Goal: Task Accomplishment & Management: Manage account settings

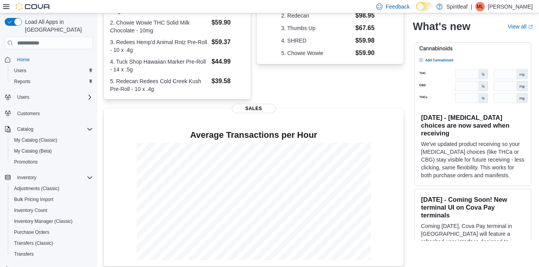
scroll to position [209, 0]
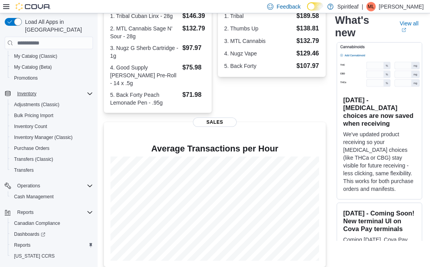
scroll to position [93, 0]
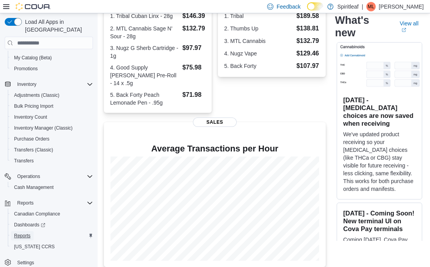
click at [24, 233] on span "Reports" at bounding box center [22, 236] width 16 height 6
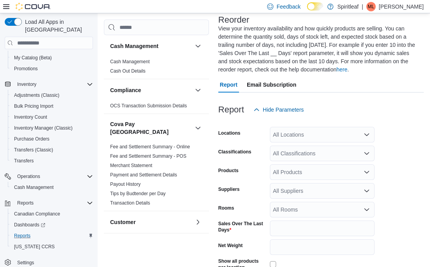
scroll to position [59, 0]
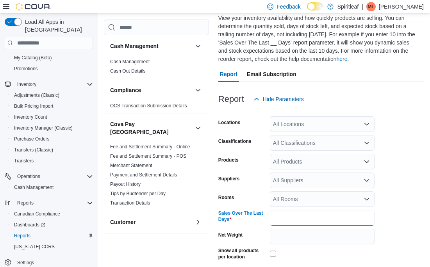
click at [283, 216] on input "*" at bounding box center [322, 218] width 105 height 16
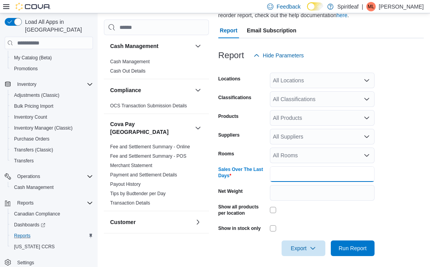
scroll to position [107, 0]
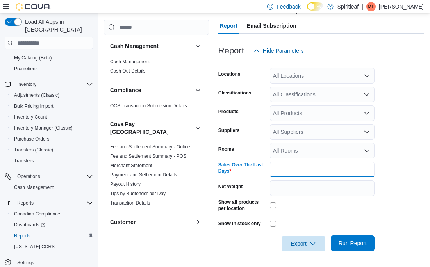
type input "**"
click at [359, 242] on span "Run Report" at bounding box center [353, 243] width 28 height 8
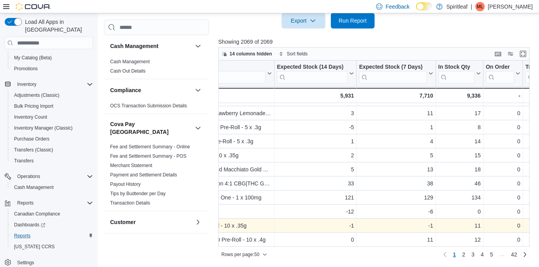
scroll to position [559, 100]
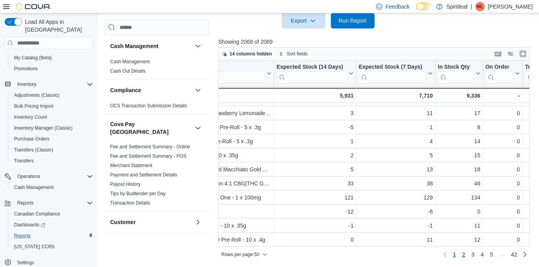
click at [430, 254] on span "2" at bounding box center [463, 255] width 3 height 8
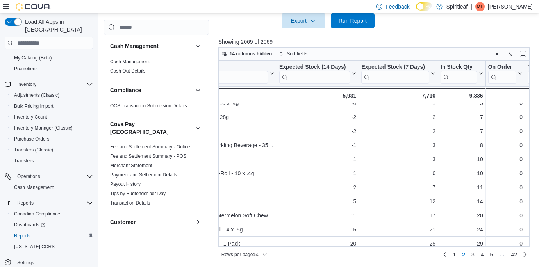
scroll to position [559, 98]
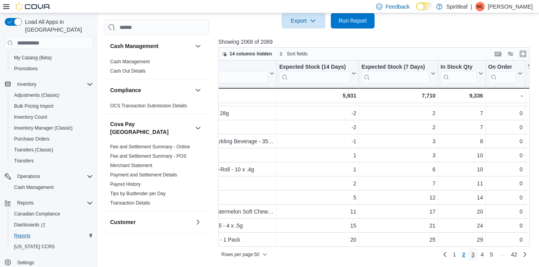
click at [430, 255] on span "3" at bounding box center [472, 255] width 3 height 8
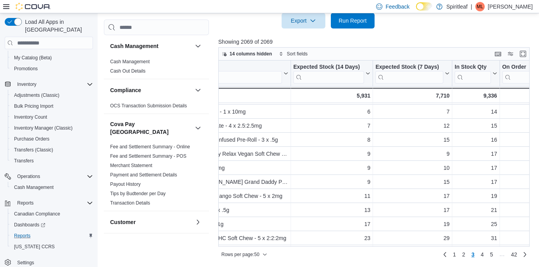
scroll to position [286, 84]
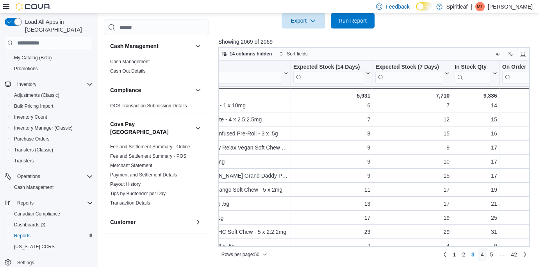
click at [430, 255] on span "4" at bounding box center [482, 255] width 3 height 8
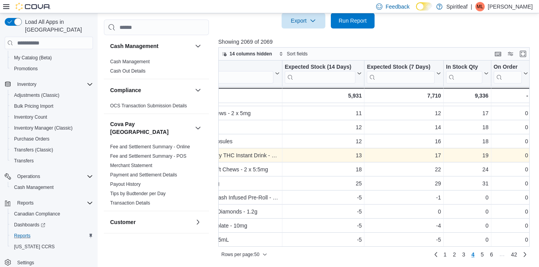
scroll to position [559, 111]
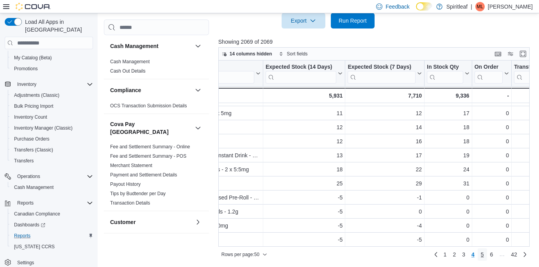
click at [430, 254] on span "5" at bounding box center [482, 255] width 3 height 8
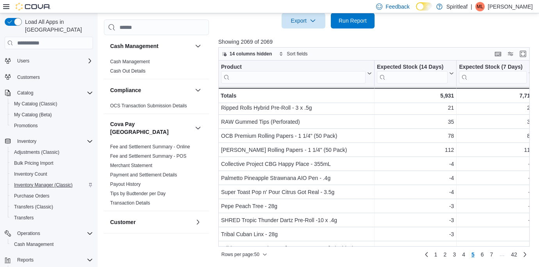
scroll to position [36, 0]
click at [36, 102] on span "My Catalog (Classic)" at bounding box center [35, 105] width 43 height 6
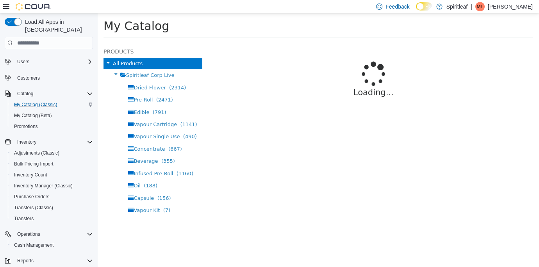
select select "**********"
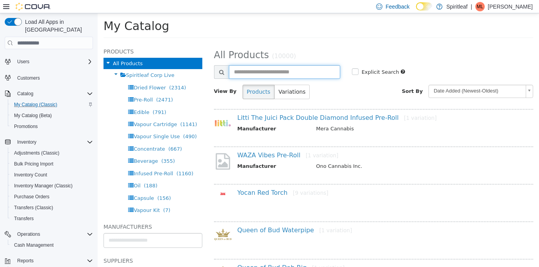
click at [252, 72] on input "text" at bounding box center [284, 72] width 111 height 14
type input "**********"
select select "**********"
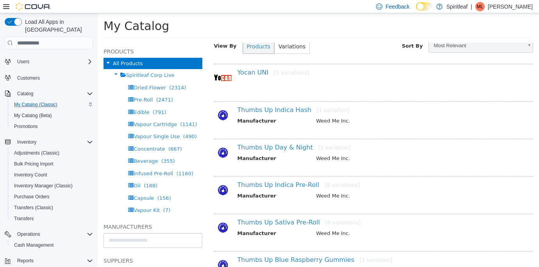
scroll to position [55, 0]
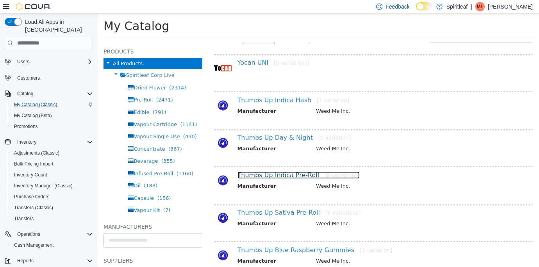
click at [263, 176] on link "Thumbs Up Indica Pre-Roll [8 variations]" at bounding box center [298, 174] width 123 height 7
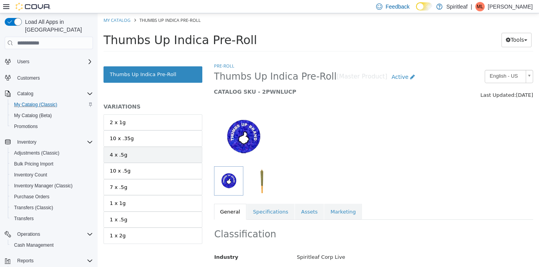
scroll to position [14, 0]
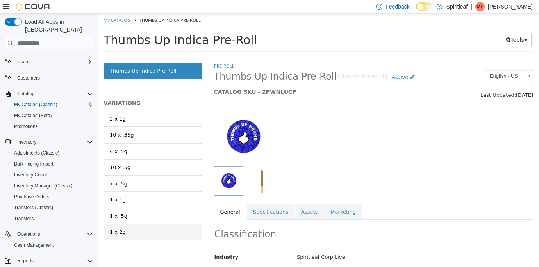
click at [135, 231] on link "1 x 2g" at bounding box center [152, 232] width 99 height 16
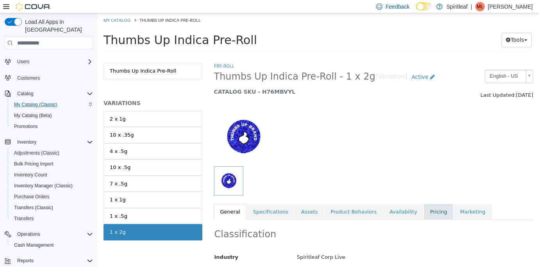
click at [425, 215] on link "Pricing" at bounding box center [439, 212] width 30 height 16
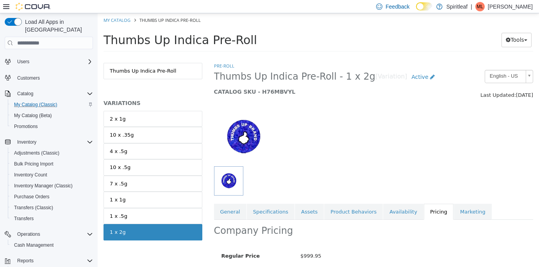
scroll to position [72, 0]
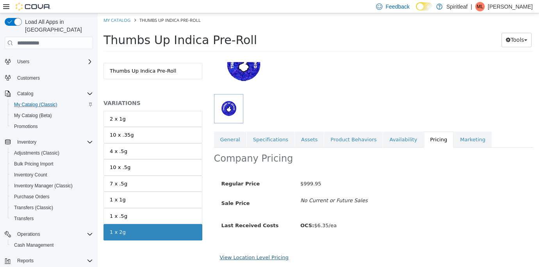
click at [247, 256] on link "View Location Level Pricing" at bounding box center [254, 258] width 69 height 6
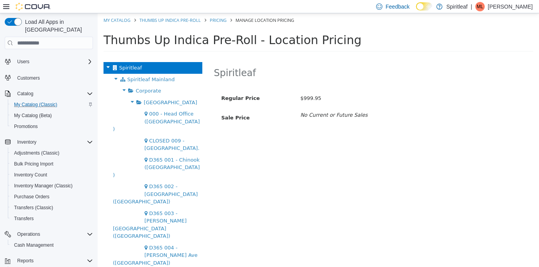
click at [123, 89] on icon at bounding box center [123, 90] width 9 height 10
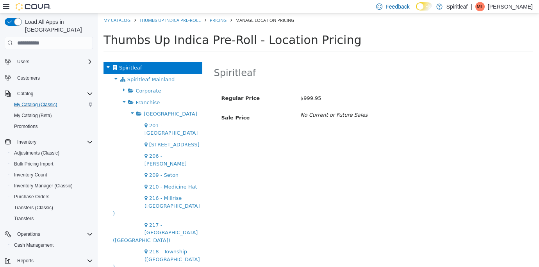
click at [132, 117] on icon at bounding box center [132, 113] width 9 height 10
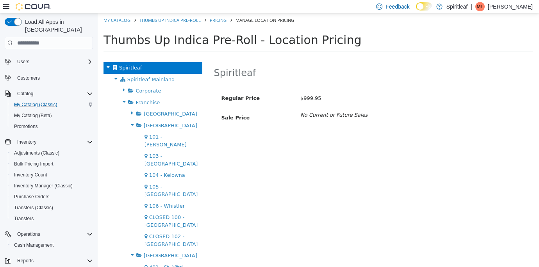
click at [130, 125] on icon at bounding box center [132, 125] width 9 height 10
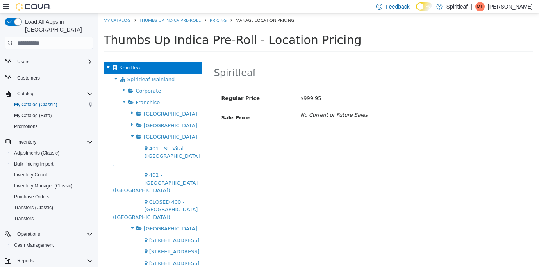
click at [130, 136] on icon at bounding box center [132, 136] width 9 height 10
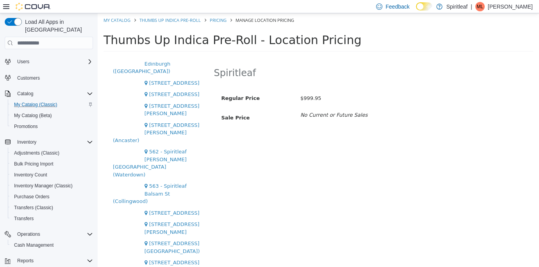
scroll to position [221, 0]
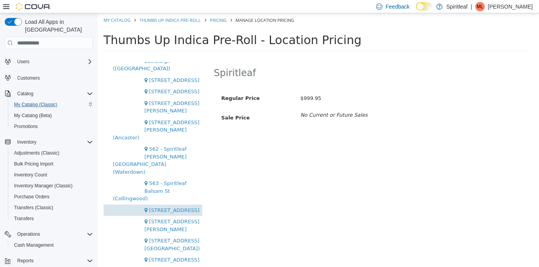
click at [160, 213] on span "564 - Spiritleaf Queen St E Beaches (Toronto)" at bounding box center [174, 210] width 50 height 6
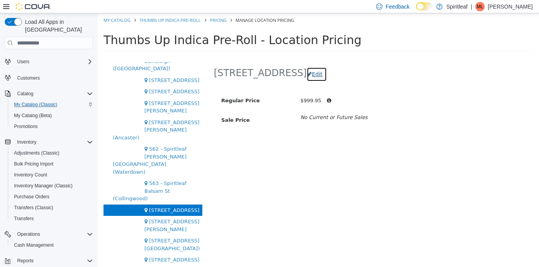
click at [326, 74] on button "Edit" at bounding box center [317, 74] width 20 height 14
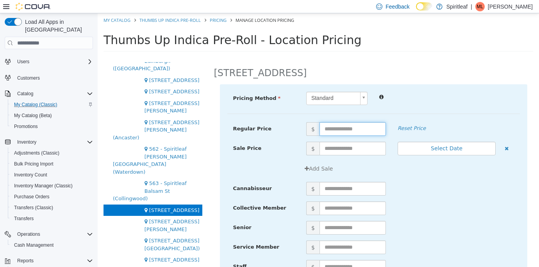
click at [327, 128] on input "text" at bounding box center [352, 129] width 66 height 14
type input "****"
click at [430, 235] on div "Senior $" at bounding box center [373, 231] width 293 height 20
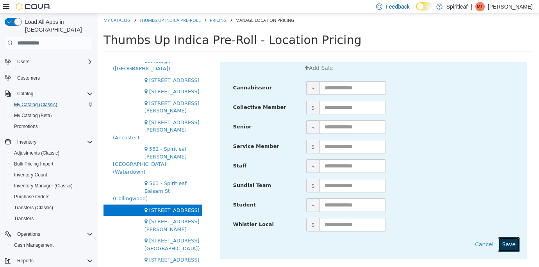
click at [430, 246] on button "Save" at bounding box center [509, 244] width 22 height 14
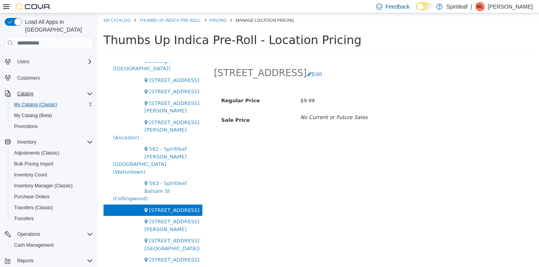
scroll to position [0, 0]
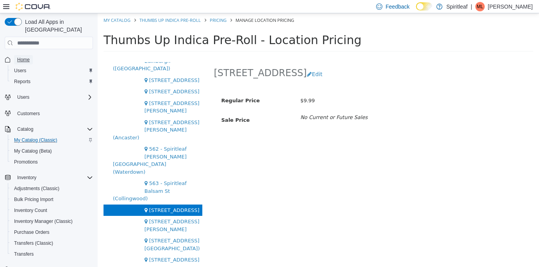
click at [26, 57] on span "Home" at bounding box center [23, 60] width 12 height 6
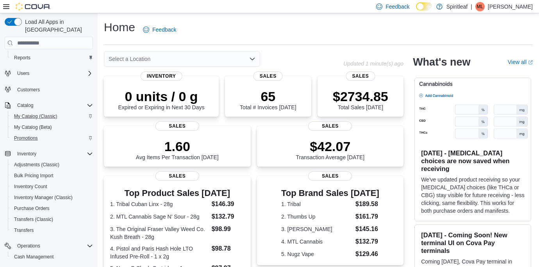
scroll to position [93, 0]
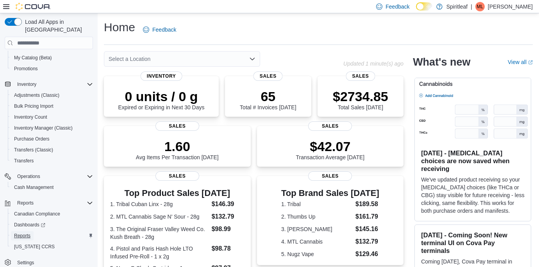
click at [23, 233] on span "Reports" at bounding box center [22, 236] width 16 height 6
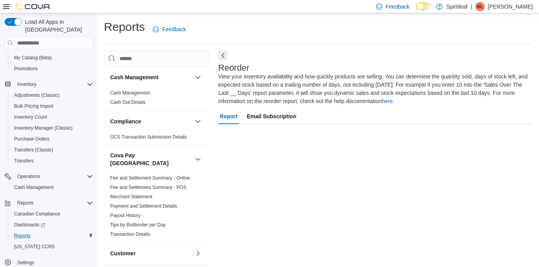
scroll to position [6, 0]
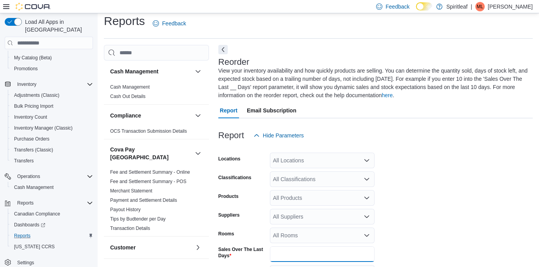
click at [280, 257] on input "*" at bounding box center [322, 254] width 105 height 16
type input "**"
click at [430, 235] on form "Locations All Locations Classifications All Classifications Products All Produc…" at bounding box center [375, 239] width 314 height 193
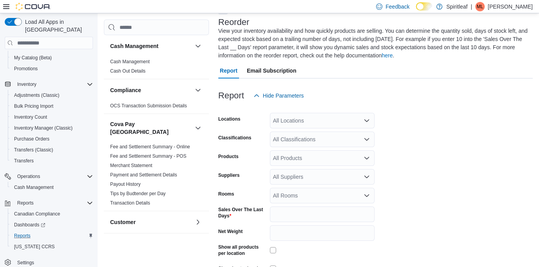
scroll to position [91, 0]
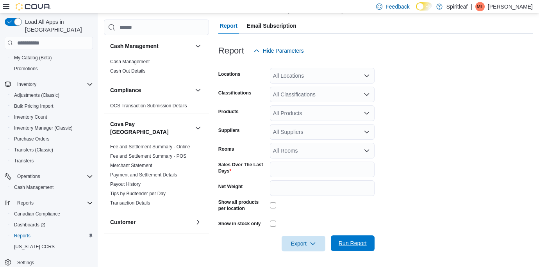
click at [349, 239] on span "Run Report" at bounding box center [352, 243] width 34 height 16
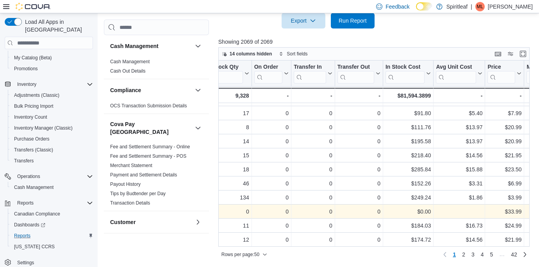
scroll to position [559, 340]
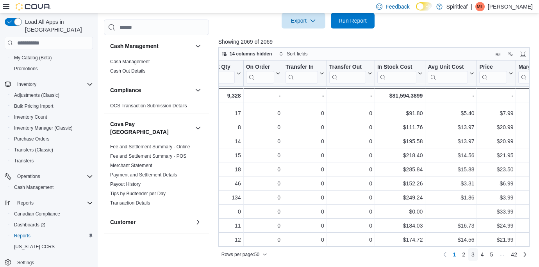
click at [430, 251] on link "3" at bounding box center [472, 254] width 9 height 12
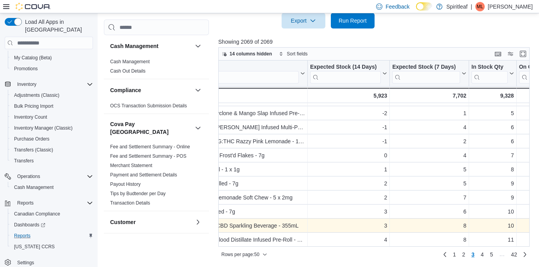
scroll to position [559, 73]
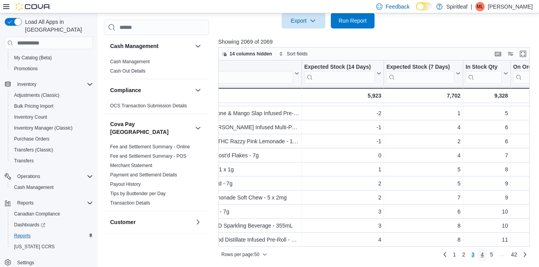
click at [430, 255] on link "4" at bounding box center [482, 254] width 9 height 12
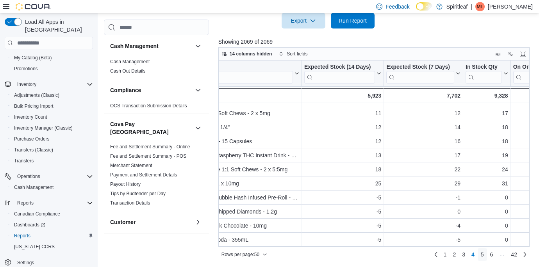
click at [430, 255] on span "5" at bounding box center [482, 255] width 3 height 8
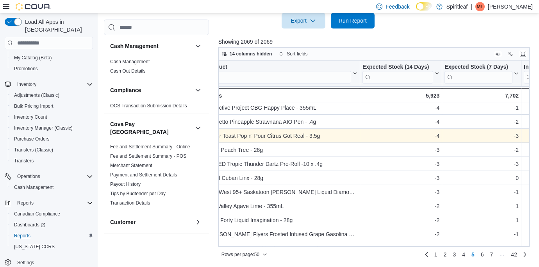
scroll to position [551, 5]
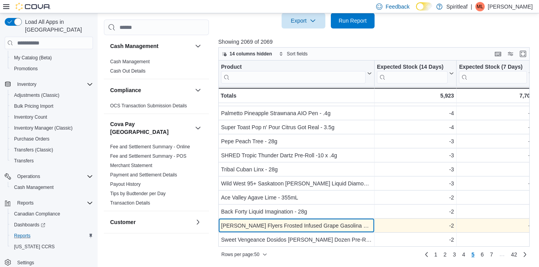
click at [368, 226] on div "Claybourne Flyers Frosted Infused Grape Gasolina Pre-Roll - 3 x .5g" at bounding box center [296, 225] width 151 height 9
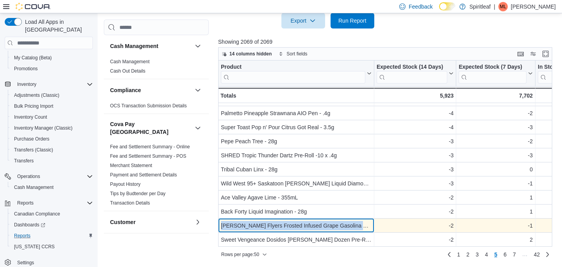
drag, startPoint x: 222, startPoint y: 226, endPoint x: 370, endPoint y: 223, distance: 148.0
click at [370, 223] on div "Claybourne Flyers Frosted Infused Grape Gasolina Pre-Roll - 3 x .5g" at bounding box center [296, 225] width 151 height 9
click at [342, 228] on div "Claybourne Flyers Frosted Infused Grape Gasolina Pre-Roll - 3 x .5g" at bounding box center [296, 225] width 151 height 9
click at [298, 227] on div "Claybourne Flyers Frosted Infused Grape Gasolina Pre-Roll - 3 x .5g" at bounding box center [296, 225] width 151 height 9
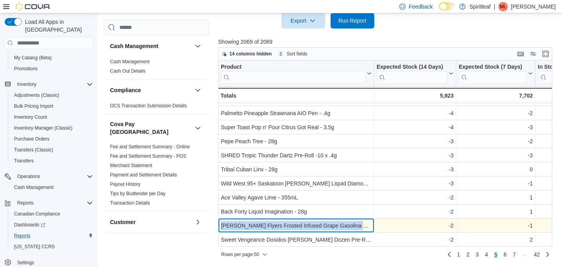
click at [298, 227] on div "Claybourne Flyers Frosted Infused Grape Gasolina Pre-Roll - 3 x .5g" at bounding box center [296, 225] width 151 height 9
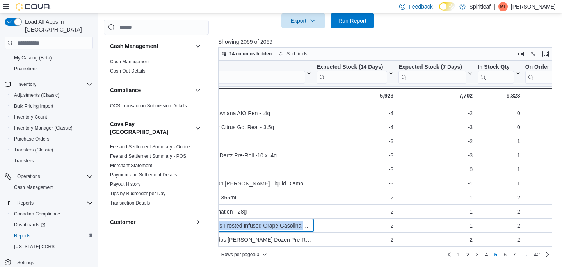
scroll to position [559, 71]
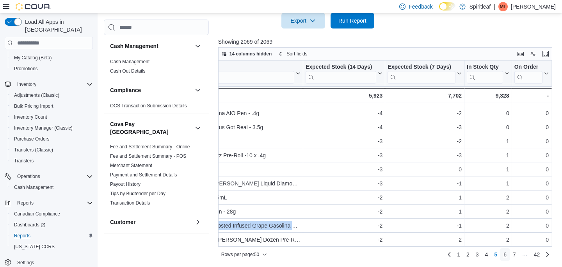
click at [430, 256] on span "6" at bounding box center [505, 255] width 3 height 8
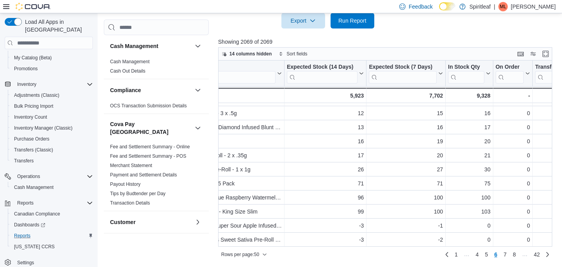
scroll to position [559, 95]
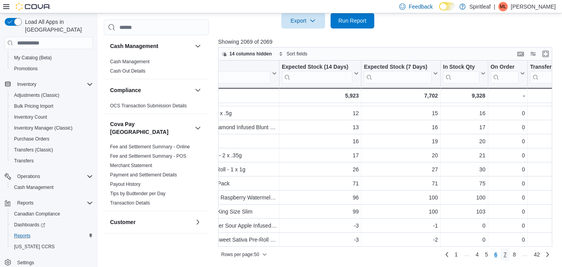
click at [430, 254] on span "7" at bounding box center [505, 255] width 3 height 8
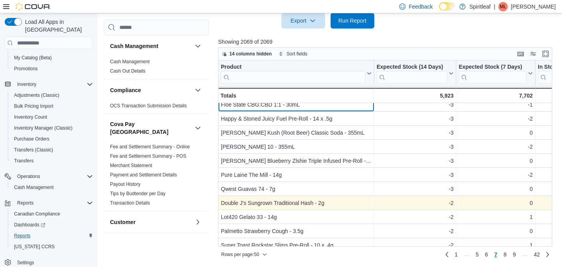
scroll to position [11, 0]
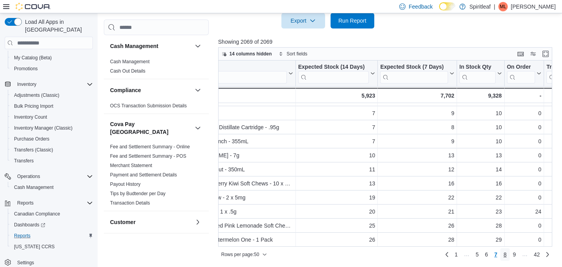
click at [430, 257] on span "8" at bounding box center [505, 255] width 3 height 8
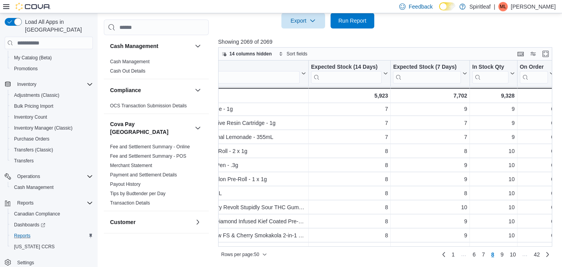
scroll to position [559, 66]
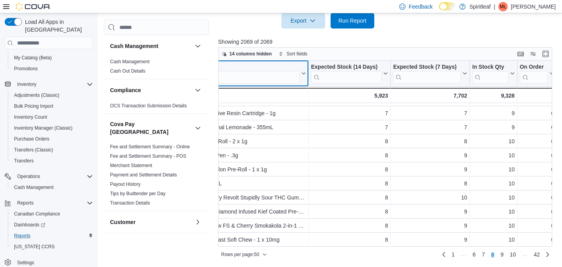
click at [281, 79] on input "search" at bounding box center [227, 77] width 144 height 12
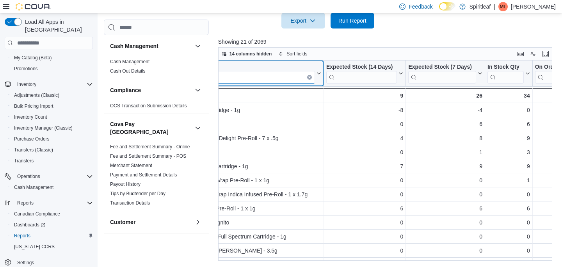
scroll to position [0, 51]
type input "****"
click at [310, 78] on button "Clear input" at bounding box center [309, 77] width 5 height 5
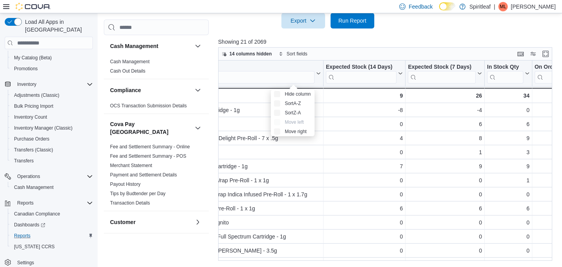
scroll to position [0, 3]
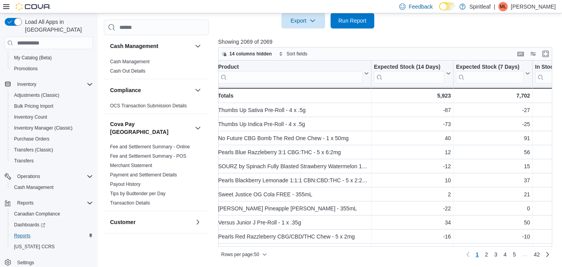
click at [305, 78] on div "Product Click to view column header actions Expected Stock (14 Days) Click to v…" at bounding box center [385, 154] width 335 height 186
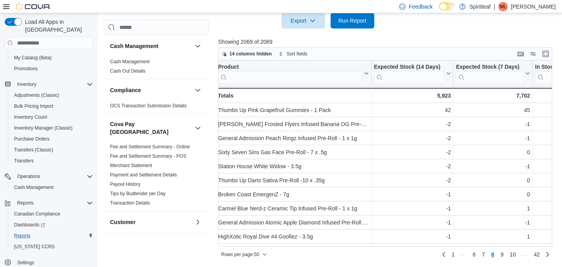
scroll to position [0, 0]
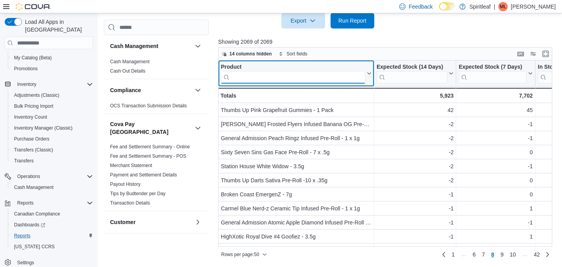
click at [305, 78] on input "search" at bounding box center [293, 77] width 144 height 12
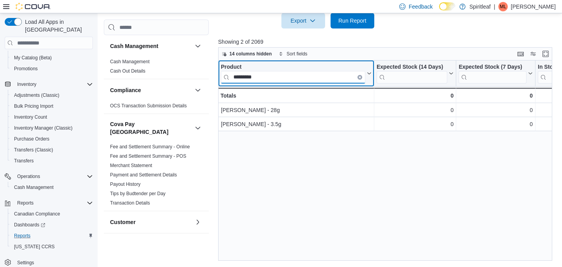
type input "*********"
click at [360, 78] on button "Clear input" at bounding box center [360, 77] width 5 height 5
click at [352, 78] on input "search" at bounding box center [293, 77] width 144 height 12
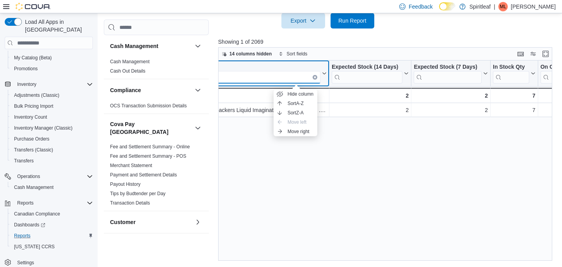
scroll to position [0, 65]
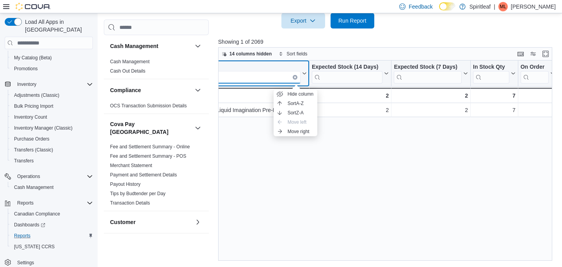
type input "*******"
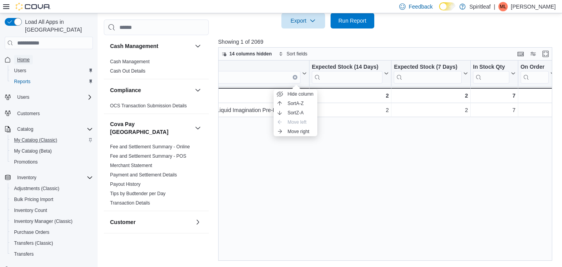
click at [21, 57] on span "Home" at bounding box center [23, 60] width 12 height 6
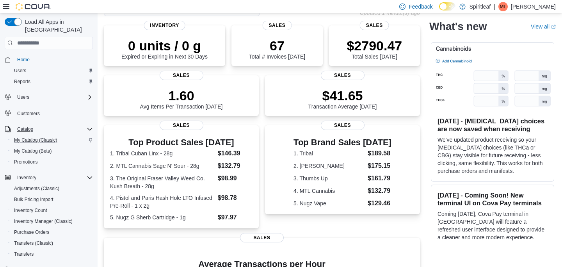
scroll to position [50, 0]
click at [30, 136] on span "My Catalog (Classic)" at bounding box center [35, 139] width 43 height 9
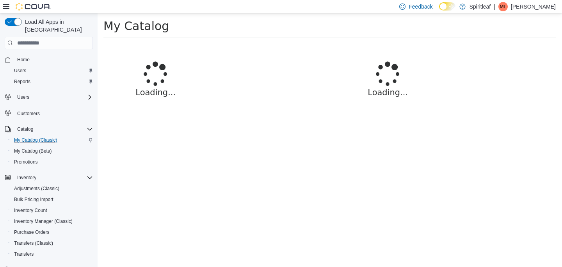
select select "**********"
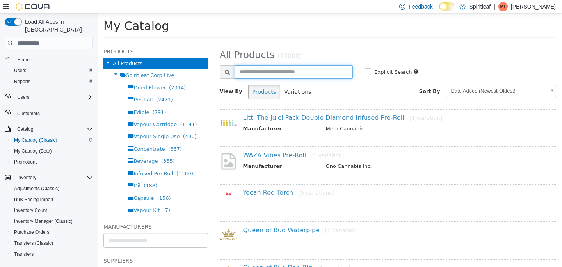
click at [265, 68] on input "text" at bounding box center [294, 72] width 119 height 14
type input "**********"
select select "**********"
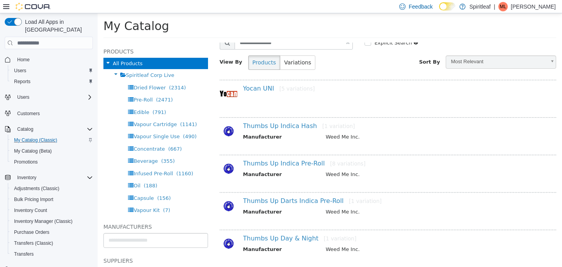
scroll to position [32, 0]
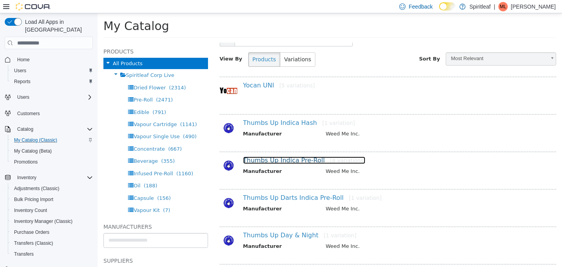
click at [273, 160] on link "Thumbs Up Indica Pre-Roll [8 variations]" at bounding box center [304, 160] width 123 height 7
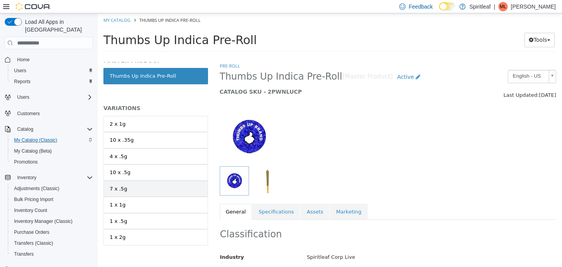
scroll to position [13, 0]
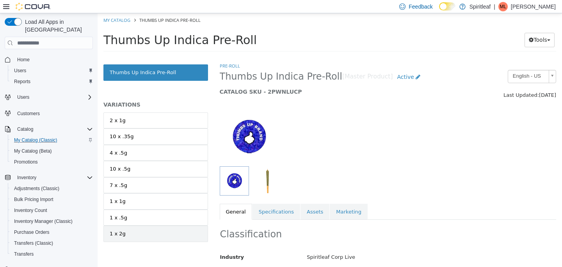
click at [130, 234] on link "1 x 2g" at bounding box center [155, 234] width 105 height 16
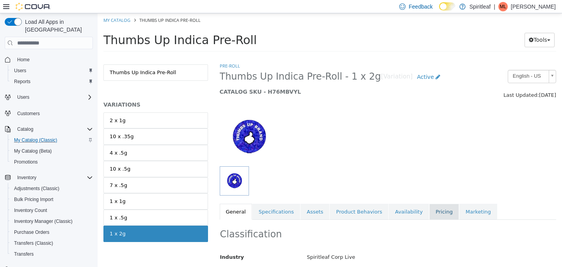
click at [430, 212] on link "Pricing" at bounding box center [445, 212] width 30 height 16
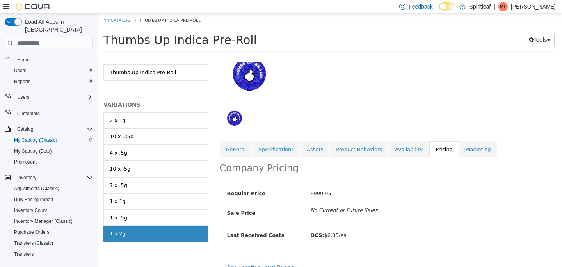
scroll to position [72, 0]
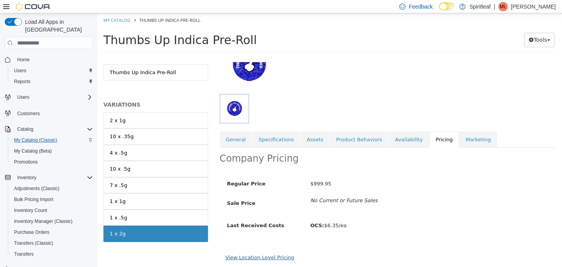
click at [280, 257] on link "View Location Level Pricing" at bounding box center [260, 258] width 69 height 6
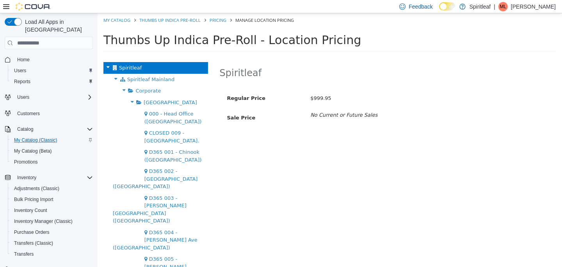
click at [121, 89] on icon at bounding box center [123, 90] width 9 height 10
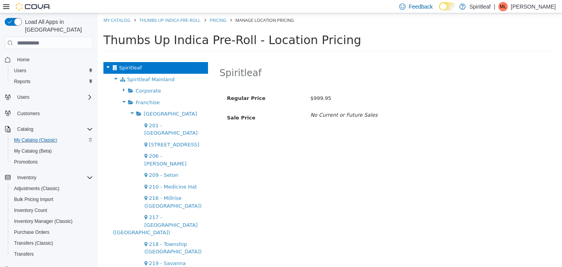
click at [132, 113] on icon at bounding box center [132, 113] width 9 height 10
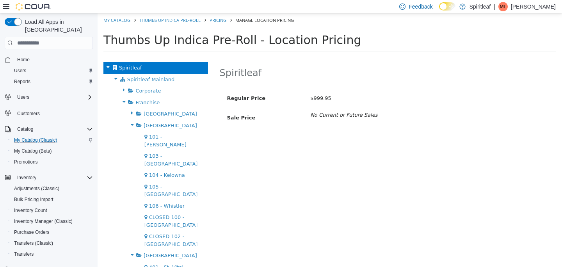
click at [130, 122] on icon at bounding box center [132, 125] width 9 height 10
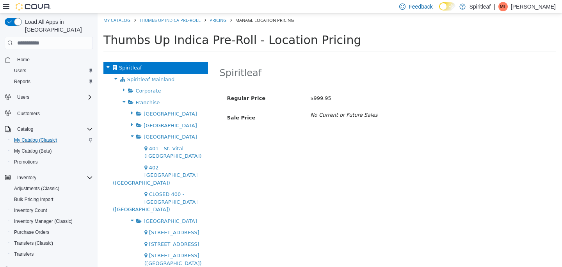
click at [129, 133] on icon at bounding box center [132, 136] width 9 height 10
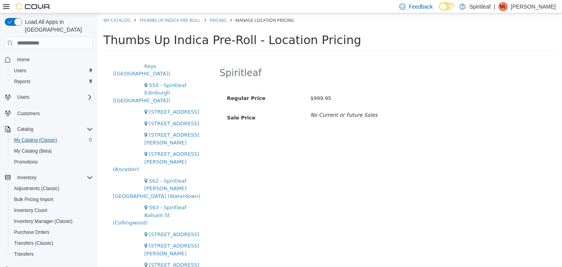
scroll to position [183, 0]
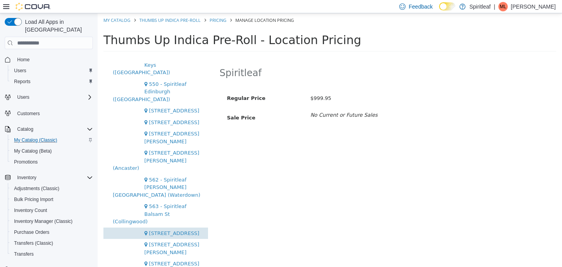
click at [173, 231] on span "564 - Spiritleaf Queen St E Beaches (Toronto)" at bounding box center [174, 233] width 50 height 6
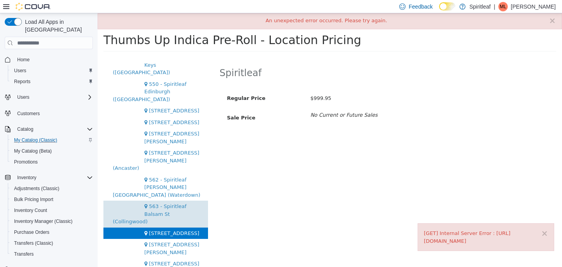
click at [169, 220] on span "563 - Spiritleaf Balsam St (Collingwood)" at bounding box center [150, 213] width 74 height 21
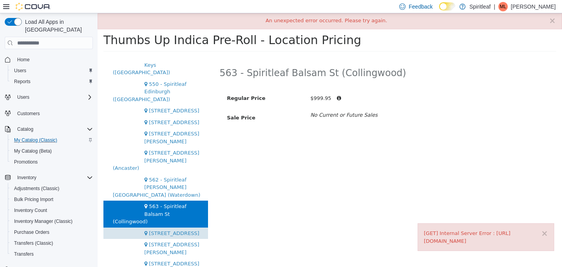
click at [168, 236] on span "564 - Spiritleaf Queen St E Beaches (Toronto)" at bounding box center [174, 233] width 50 height 6
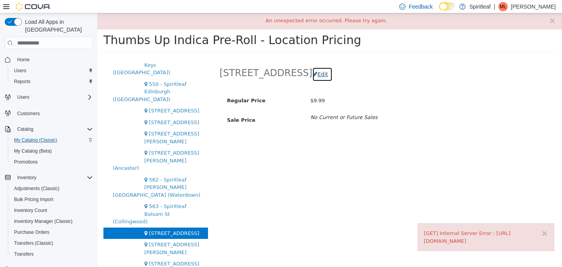
click at [332, 74] on button "Edit" at bounding box center [322, 74] width 20 height 14
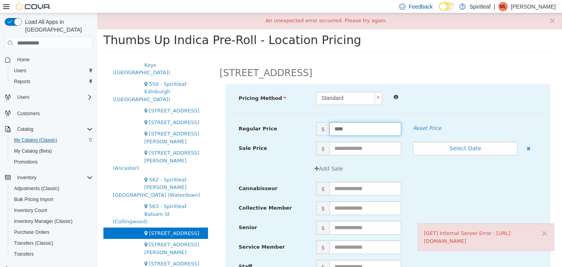
click at [356, 132] on input "****" at bounding box center [366, 129] width 72 height 14
click at [430, 230] on button "×" at bounding box center [544, 234] width 7 height 8
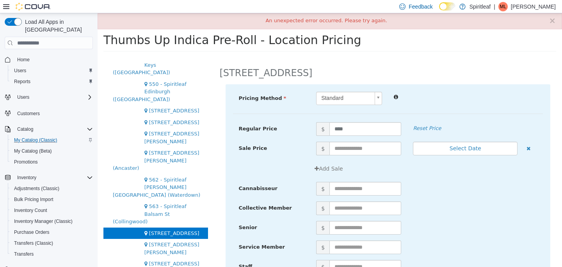
scroll to position [101, 0]
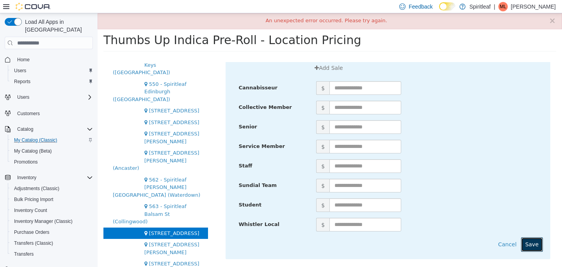
click at [430, 242] on button "Save" at bounding box center [532, 244] width 22 height 14
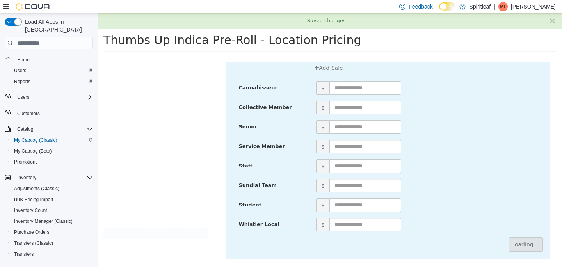
scroll to position [0, 0]
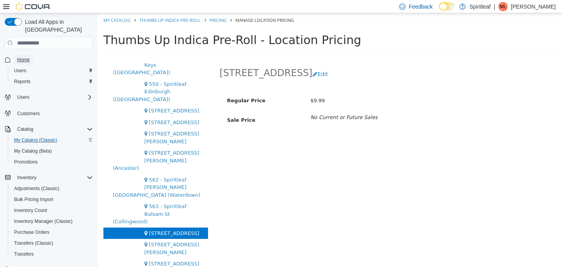
click at [25, 57] on span "Home" at bounding box center [23, 60] width 12 height 6
